Goal: Communication & Community: Answer question/provide support

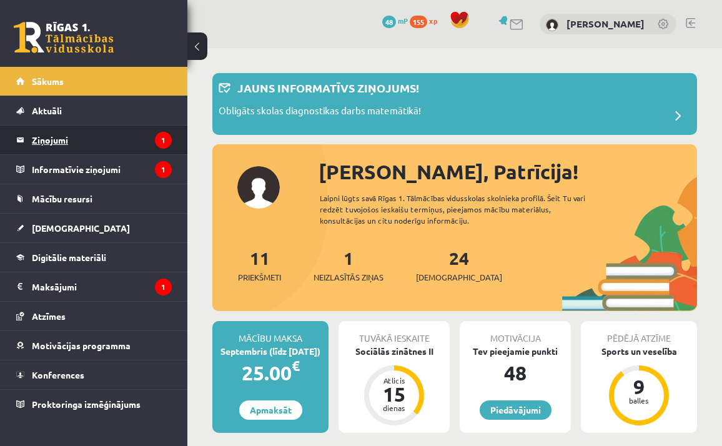
click at [136, 141] on legend "Ziņojumi 1" at bounding box center [102, 140] width 140 height 29
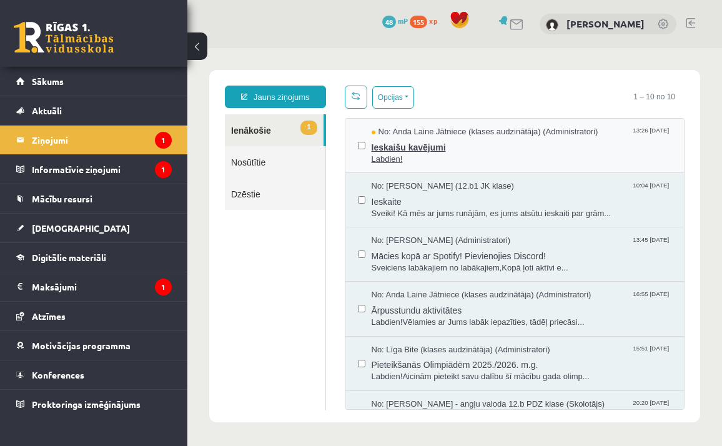
click at [439, 154] on span "Labdien!" at bounding box center [522, 160] width 301 height 12
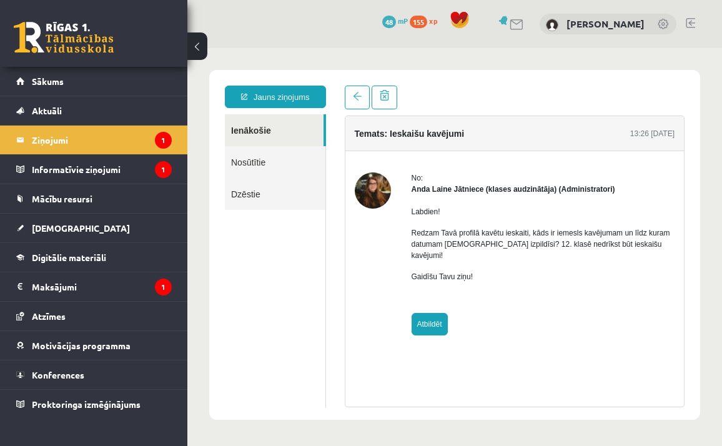
click at [439, 317] on link "Atbildēt" at bounding box center [430, 324] width 36 height 22
type input "**********"
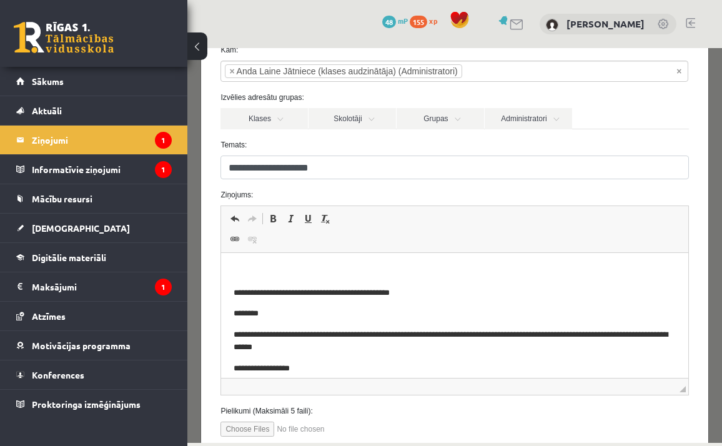
scroll to position [47, 0]
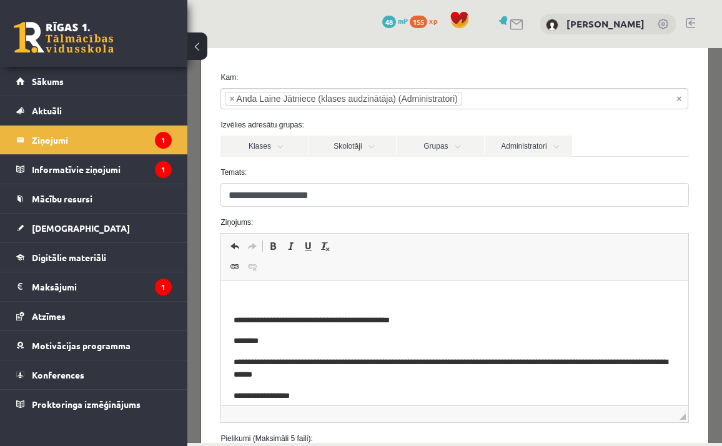
click at [350, 291] on html "**********" at bounding box center [454, 348] width 467 height 135
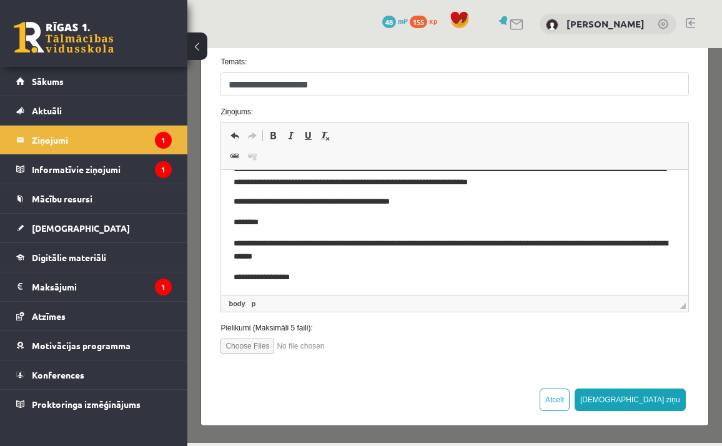
scroll to position [0, 0]
click at [674, 400] on button "[DEMOGRAPHIC_DATA] ziņu" at bounding box center [630, 400] width 111 height 22
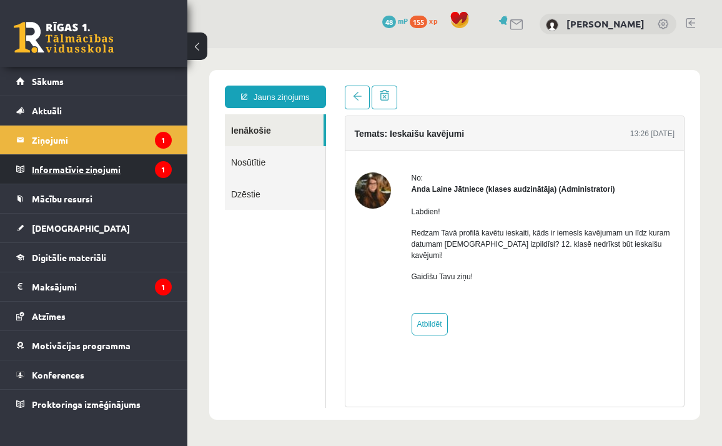
click at [105, 169] on legend "Informatīvie ziņojumi 1" at bounding box center [102, 169] width 140 height 29
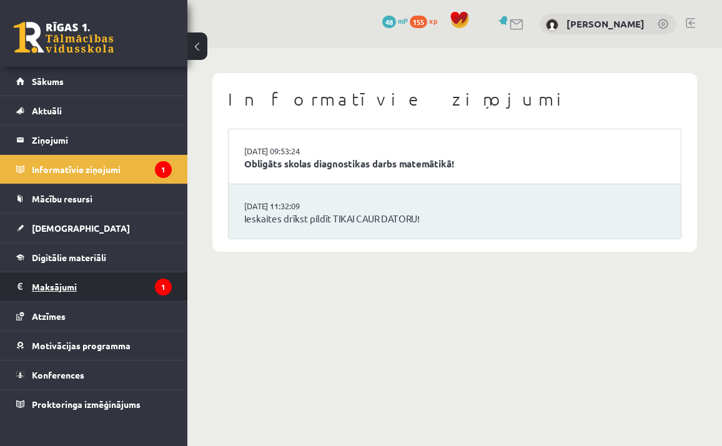
click at [122, 284] on legend "Maksājumi 1" at bounding box center [102, 286] width 140 height 29
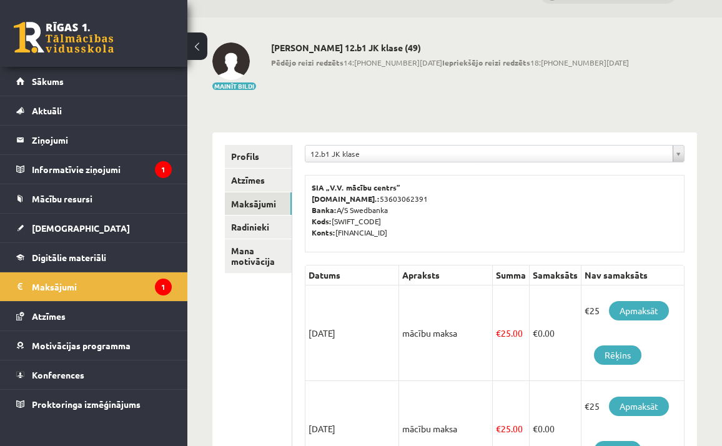
scroll to position [46, 0]
